Goal: Find specific page/section: Find specific page/section

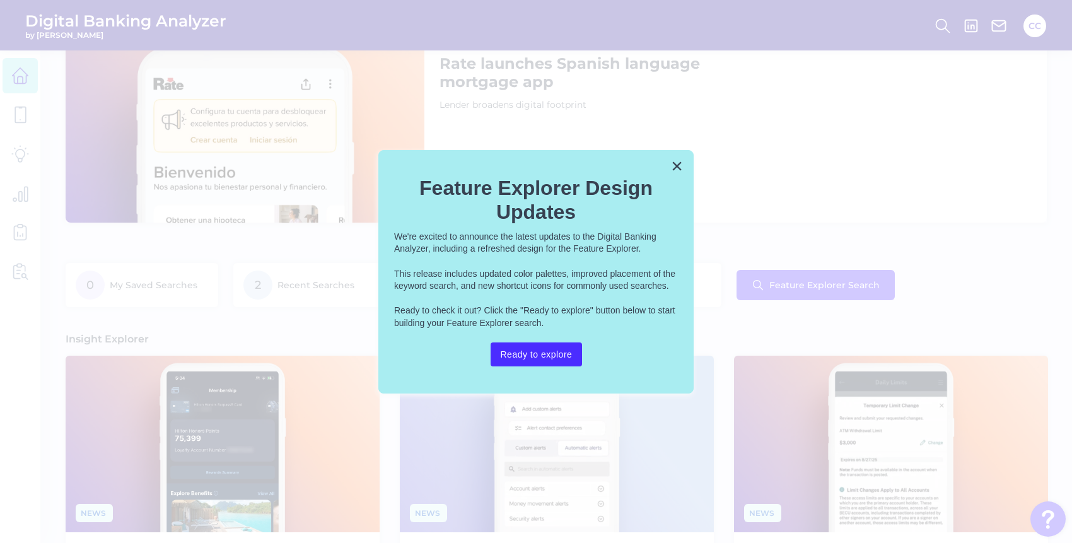
scroll to position [81, 0]
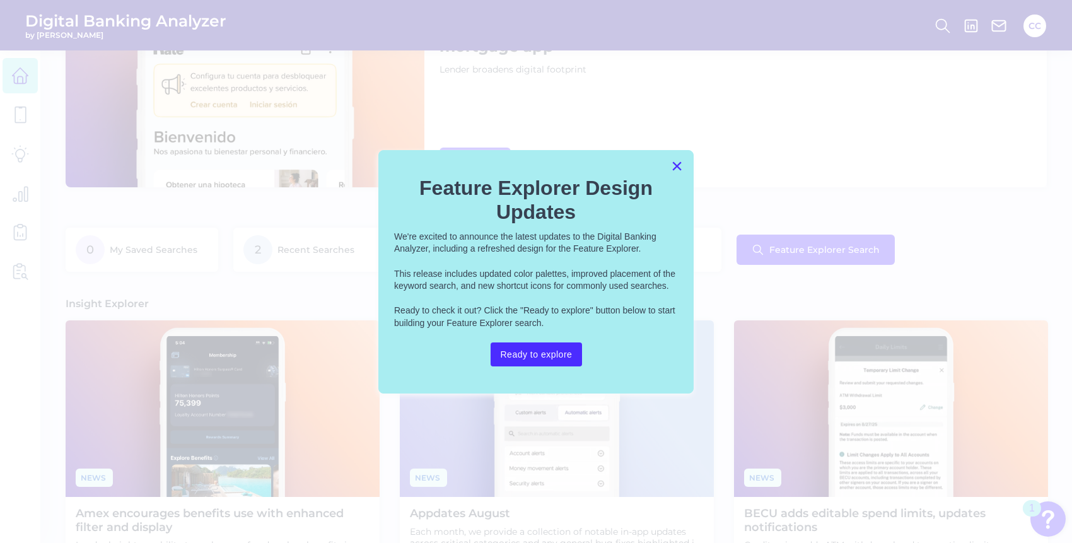
click at [678, 167] on button "×" at bounding box center [677, 166] width 12 height 20
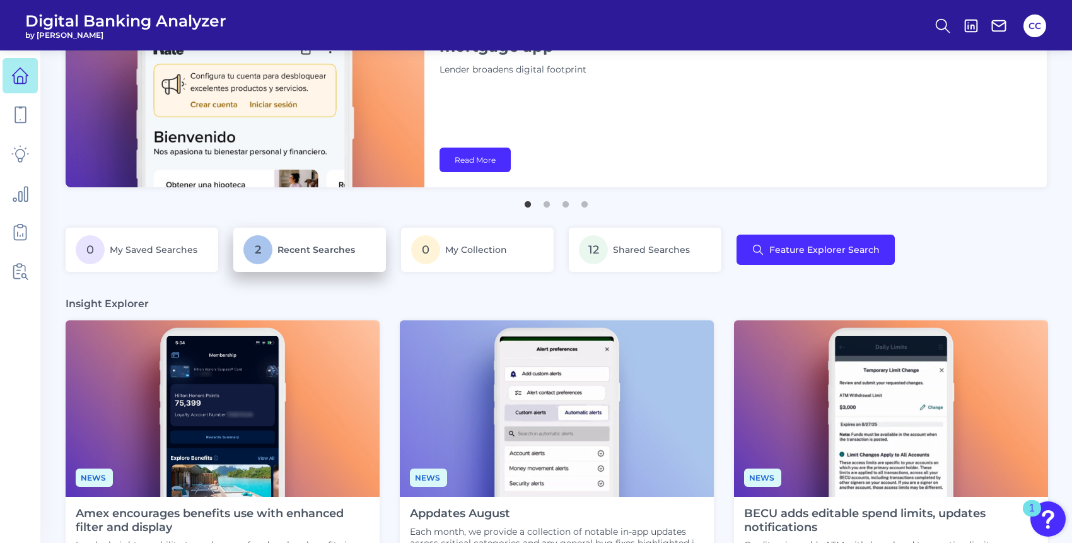
click at [357, 246] on p "2 Recent Searches" at bounding box center [309, 249] width 132 height 29
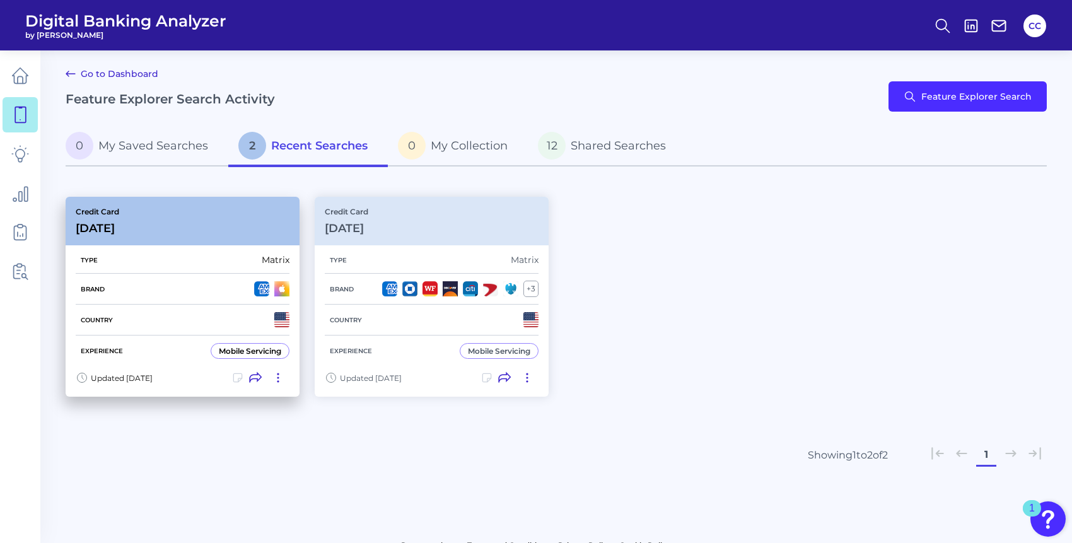
click at [229, 263] on div "Type Matrix" at bounding box center [183, 260] width 214 height 27
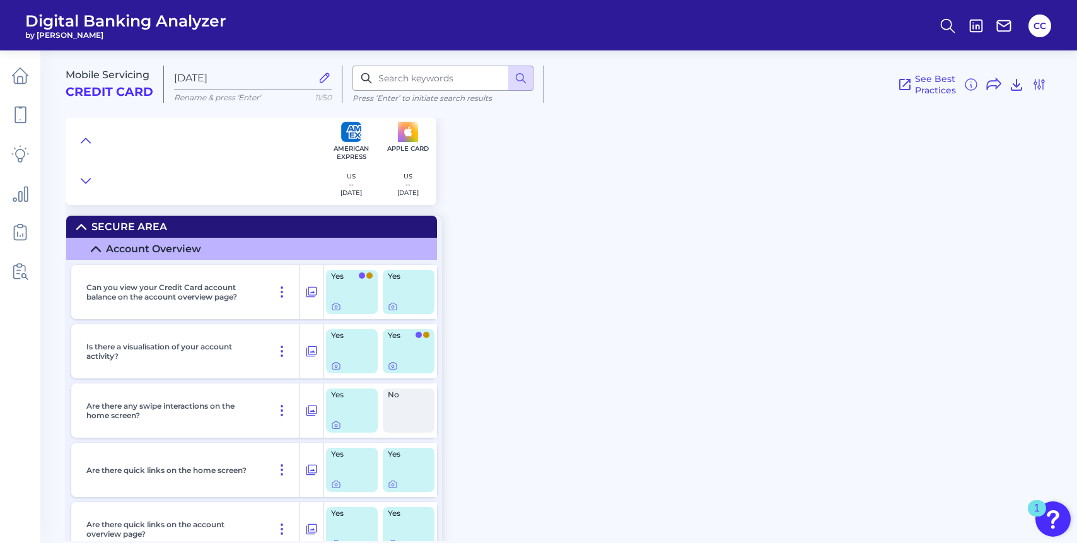
scroll to position [573, 0]
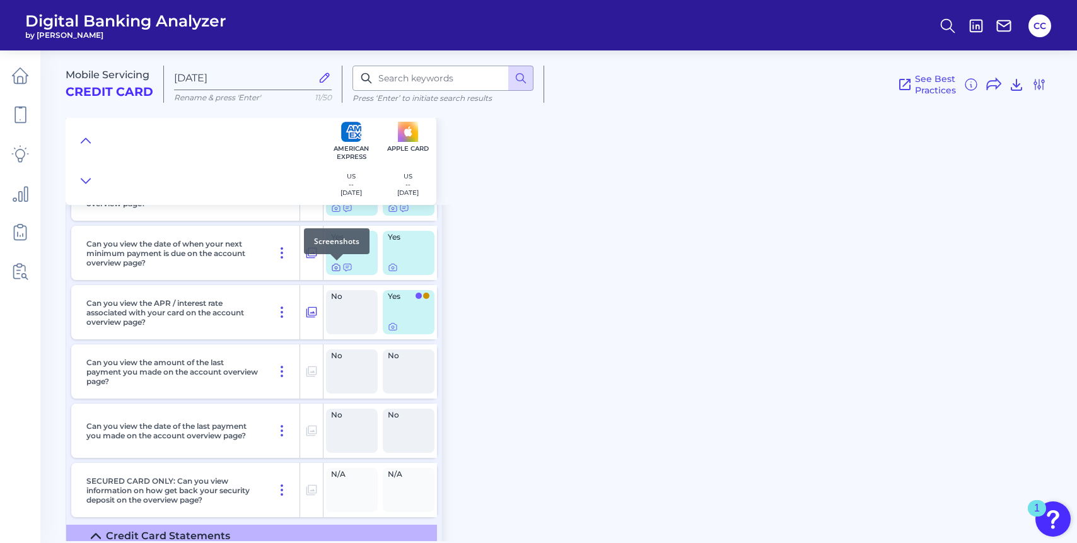
click at [335, 265] on div at bounding box center [336, 260] width 13 height 13
click at [336, 271] on icon at bounding box center [336, 267] width 10 height 10
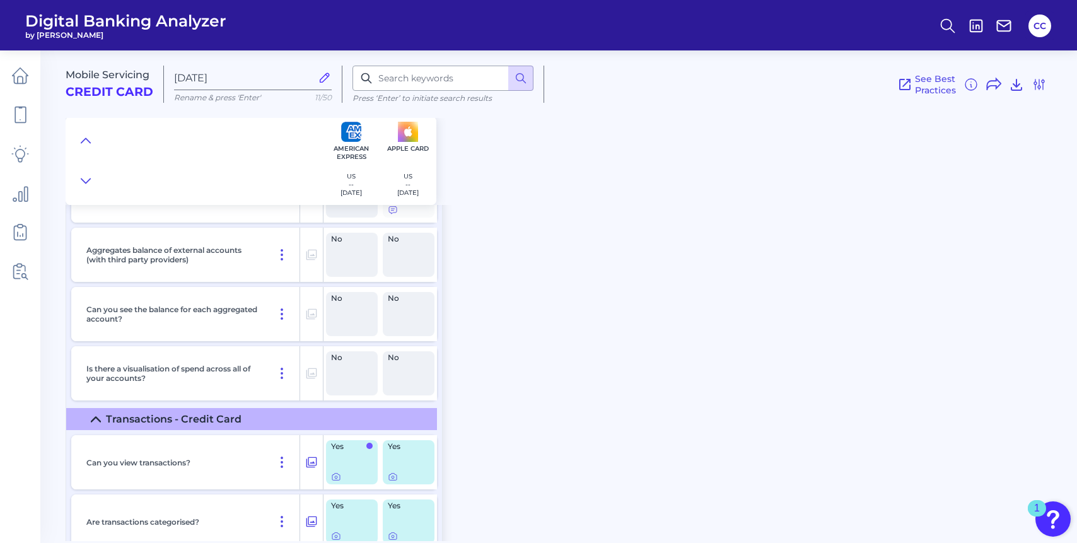
scroll to position [1411, 0]
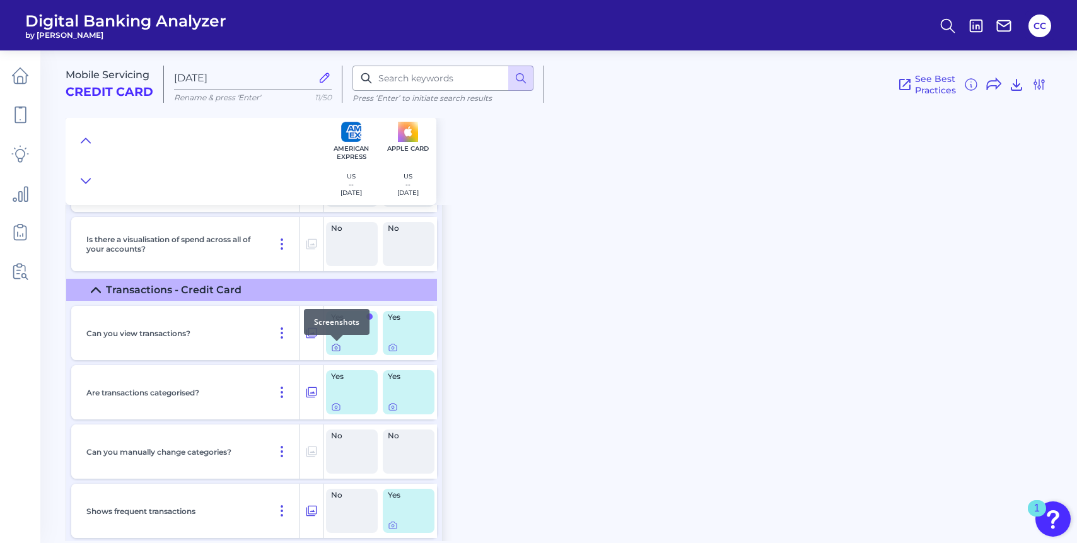
click at [338, 353] on icon at bounding box center [336, 347] width 10 height 10
